Goal: Information Seeking & Learning: Check status

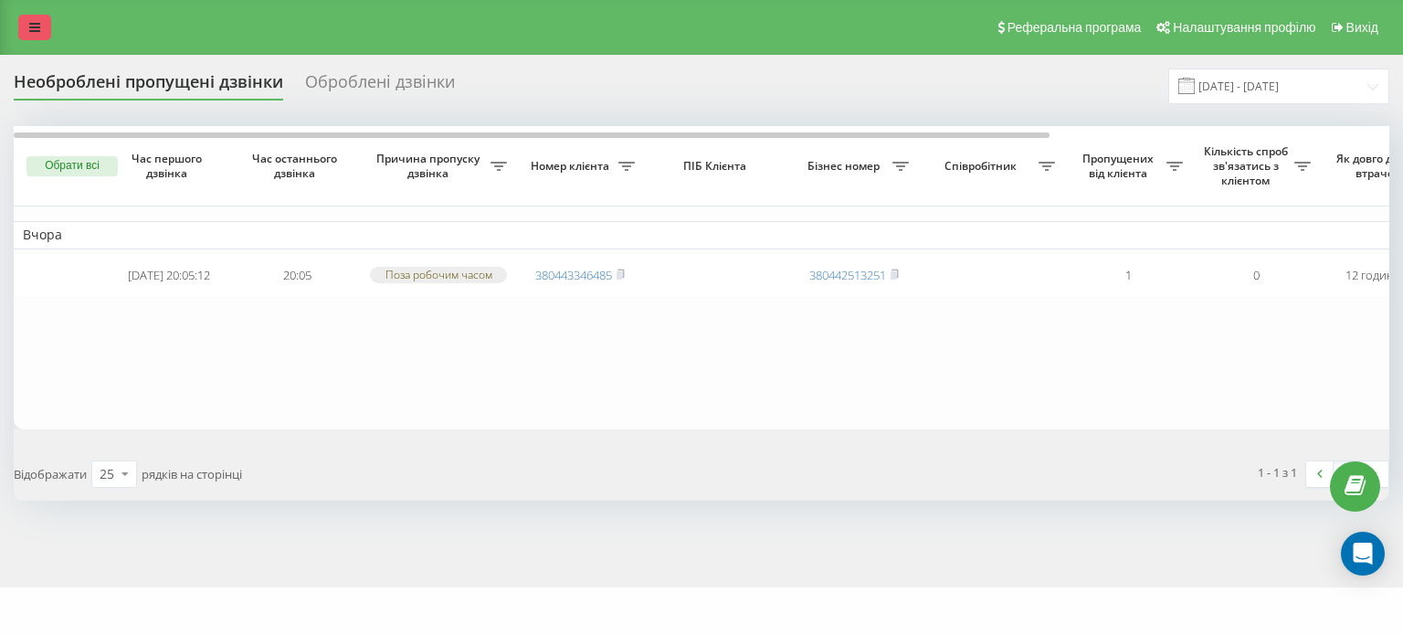
click at [37, 32] on icon at bounding box center [34, 27] width 11 height 13
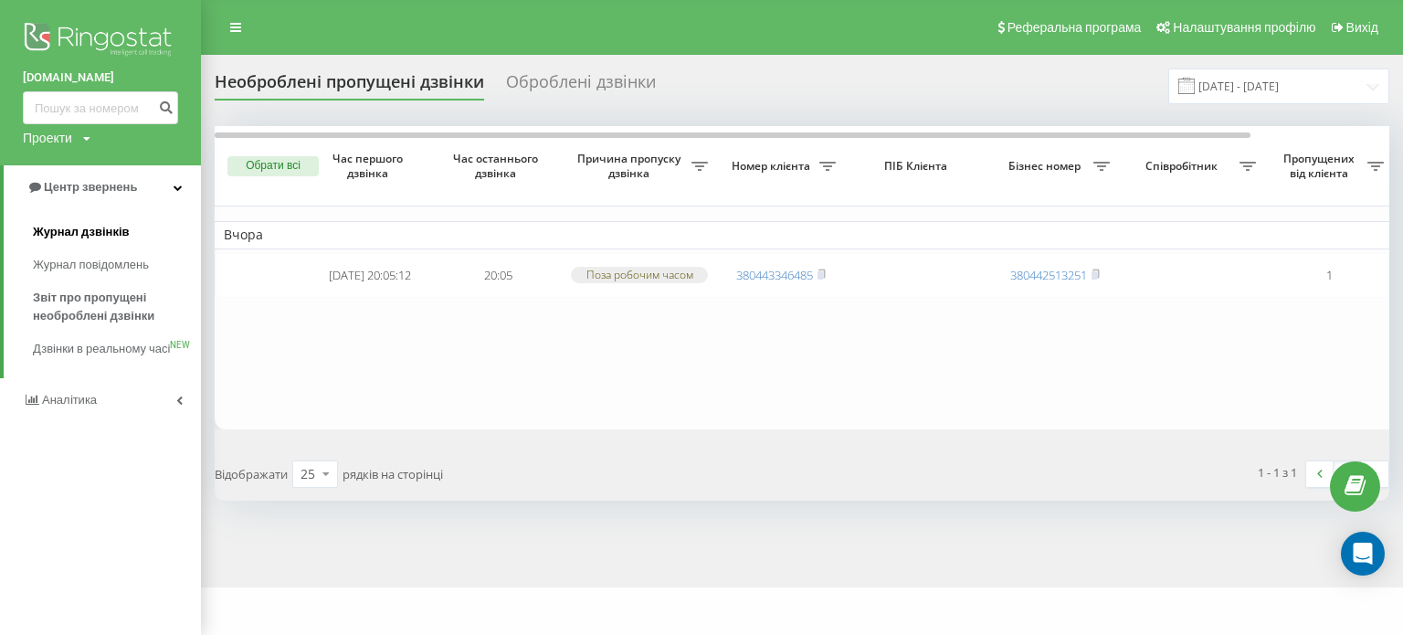
click at [62, 237] on span "Журнал дзвінків" at bounding box center [81, 232] width 97 height 18
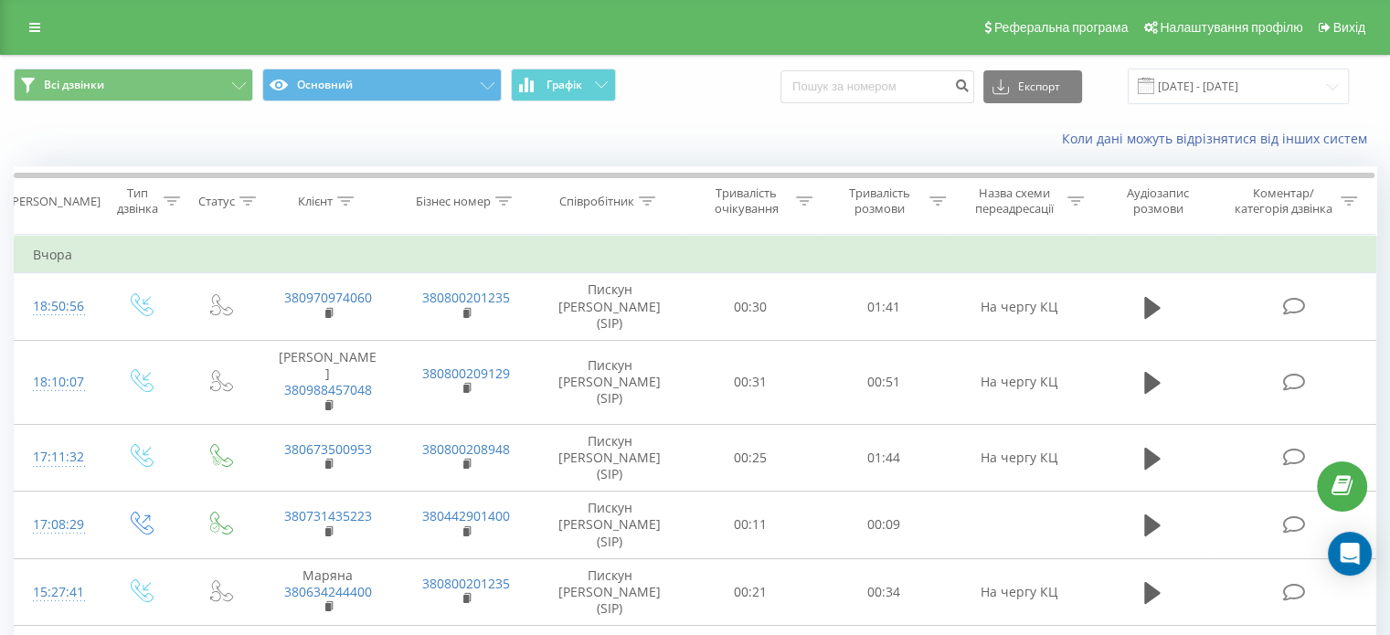
click at [33, 21] on icon at bounding box center [34, 27] width 11 height 13
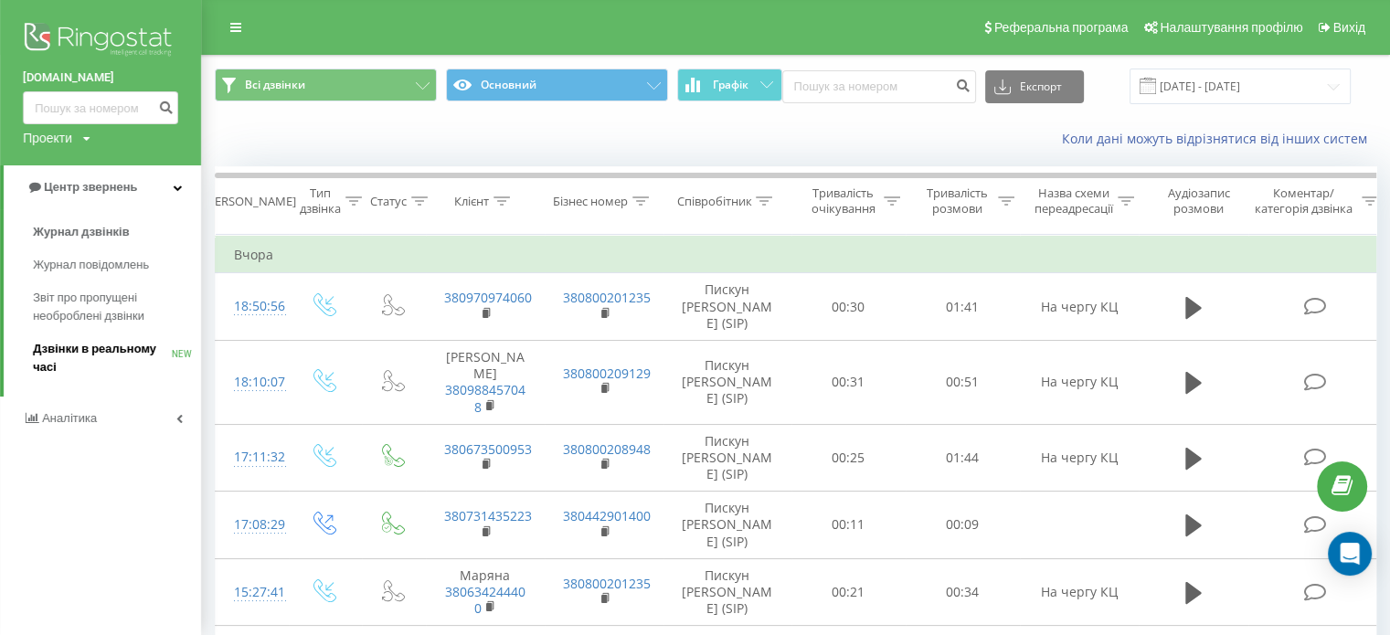
click at [65, 344] on span "Дзвінки в реальному часі" at bounding box center [102, 358] width 139 height 37
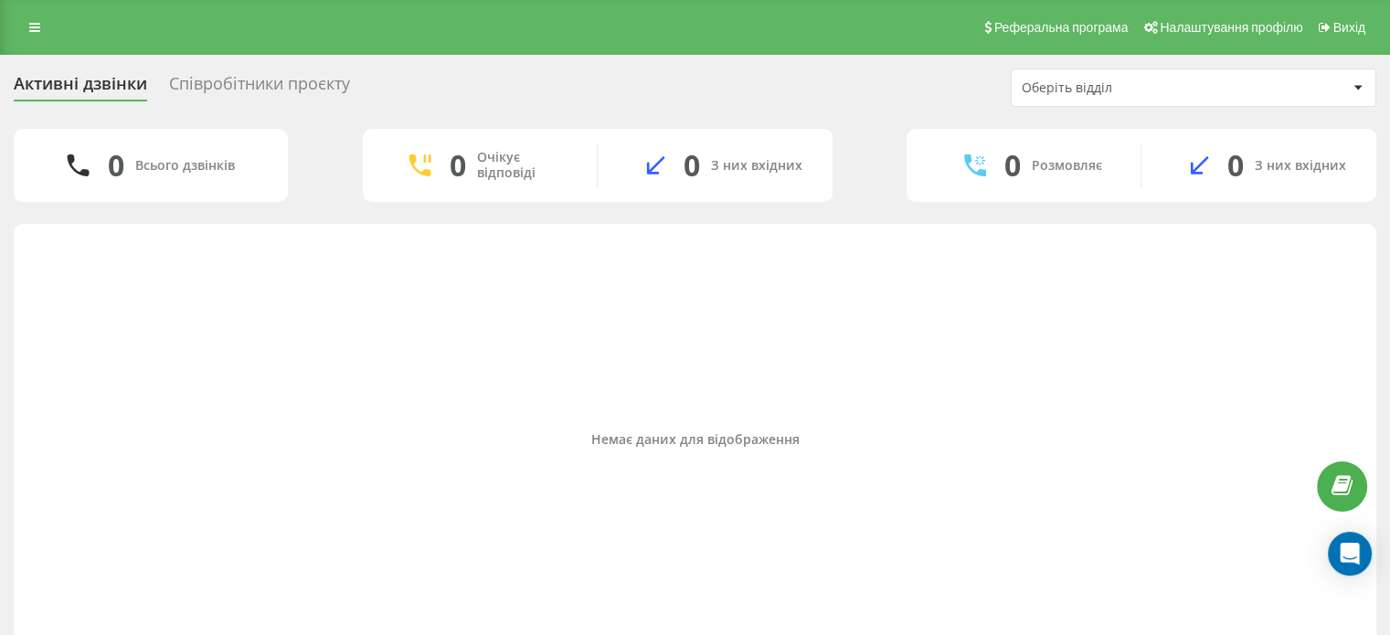
click at [266, 85] on div "Співробітники проєкту" at bounding box center [259, 88] width 181 height 28
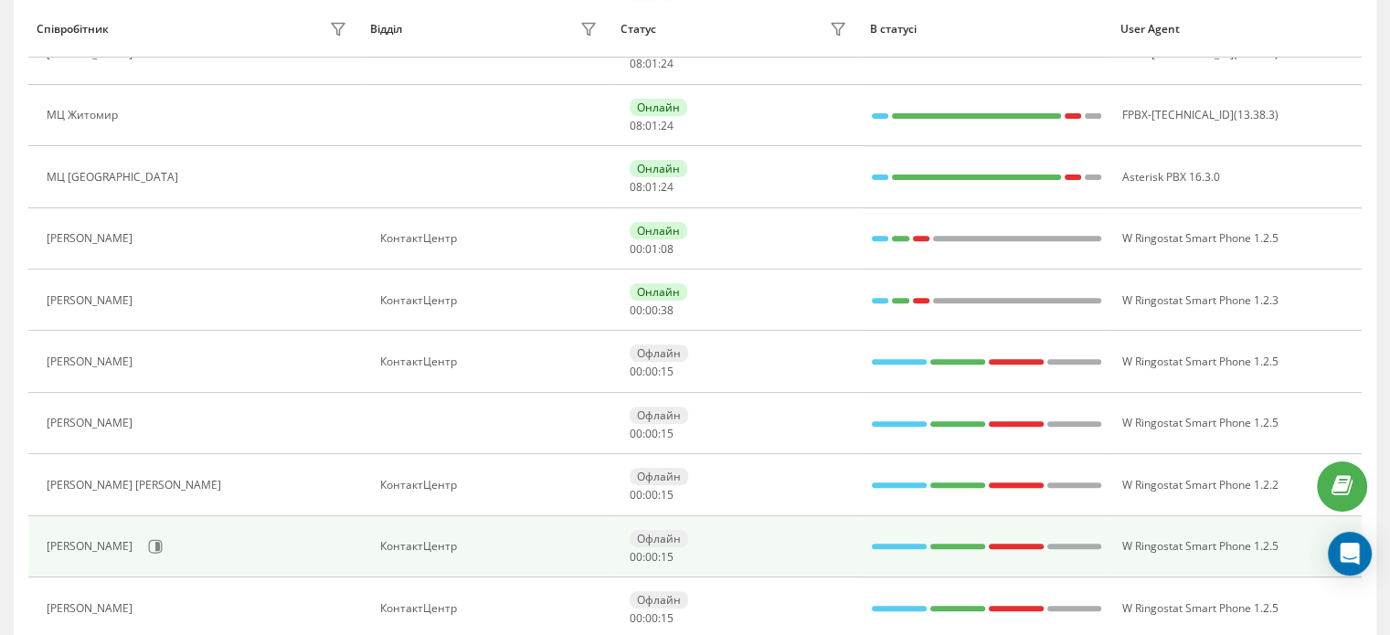
scroll to position [548, 0]
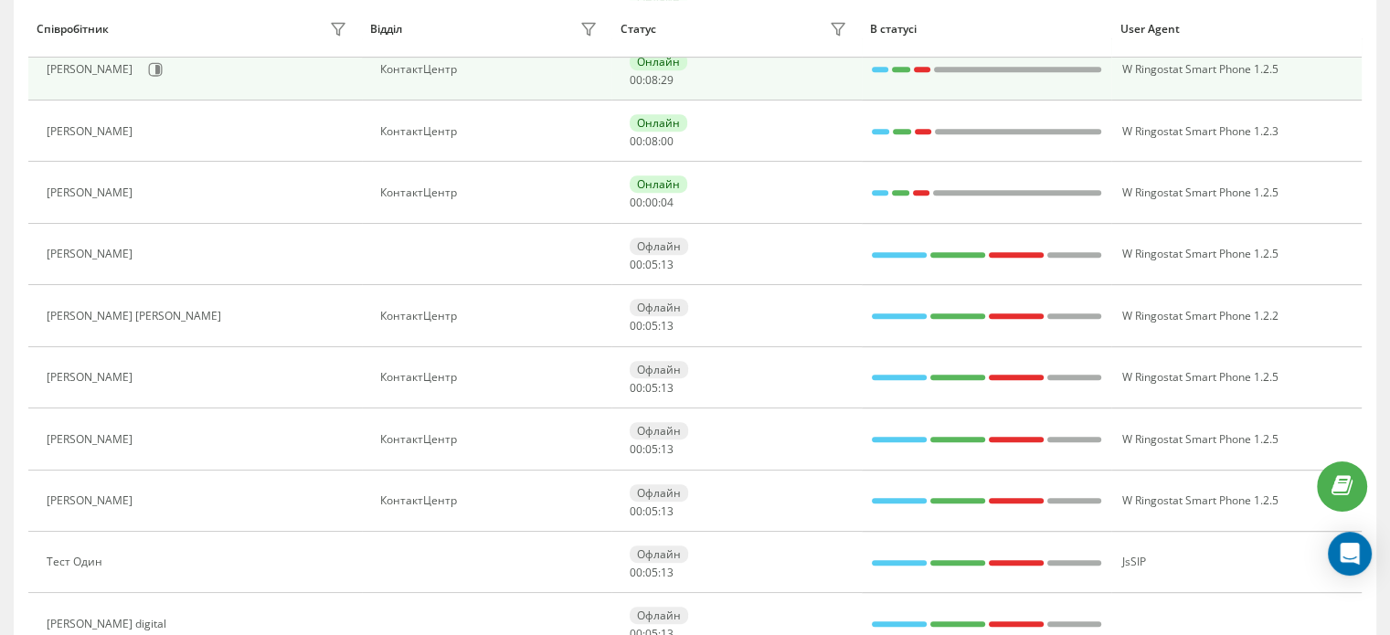
scroll to position [822, 0]
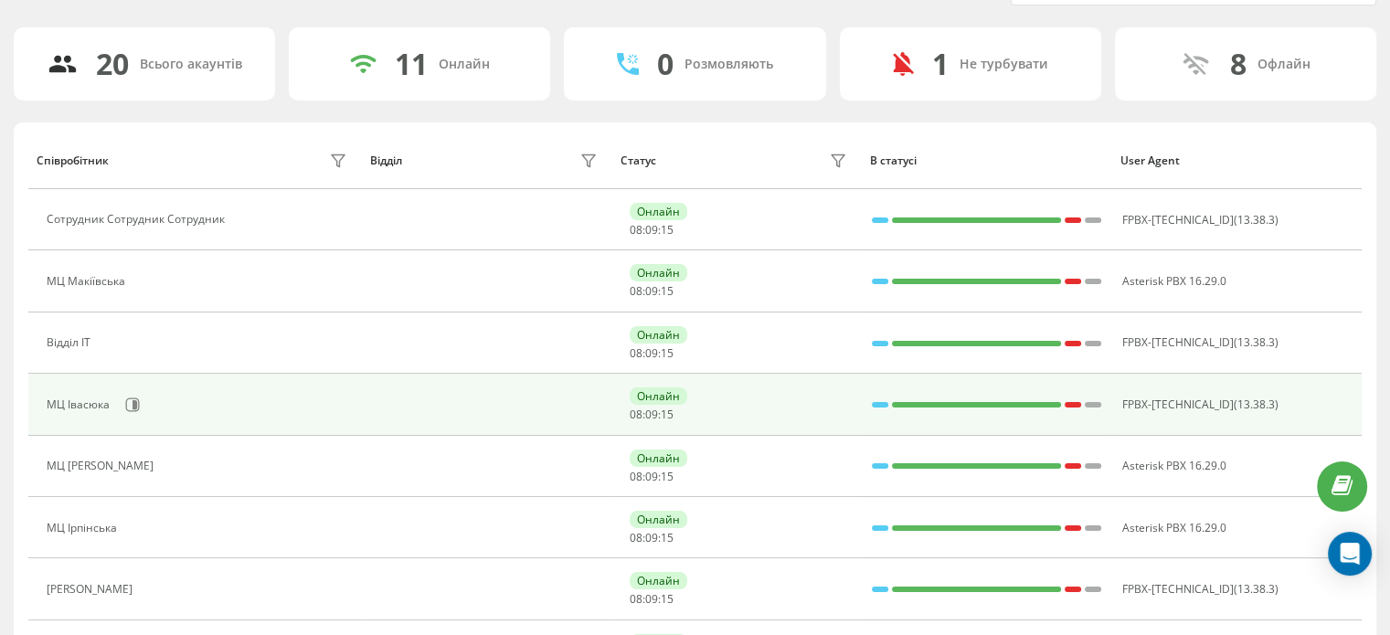
scroll to position [95, 0]
